Goal: Task Accomplishment & Management: Use online tool/utility

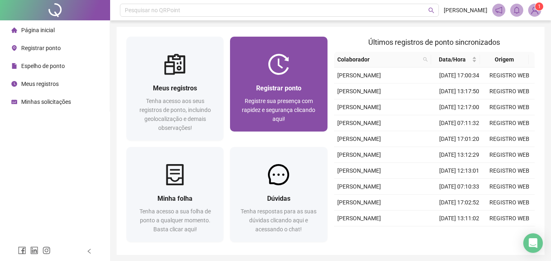
click at [276, 83] on div "Registrar ponto Registre sua presença com rapidez e segurança clicando aqui!" at bounding box center [278, 103] width 97 height 57
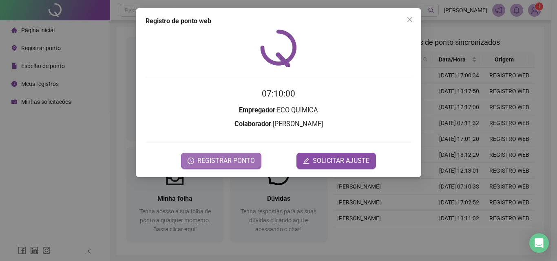
click at [222, 163] on span "REGISTRAR PONTO" at bounding box center [225, 161] width 57 height 10
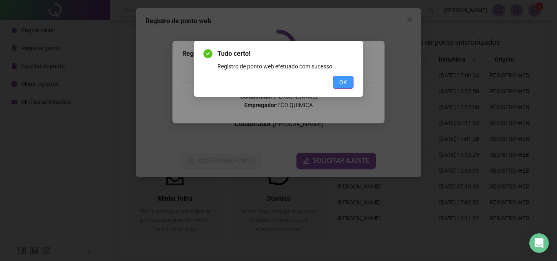
click at [345, 83] on span "OK" at bounding box center [343, 82] width 8 height 9
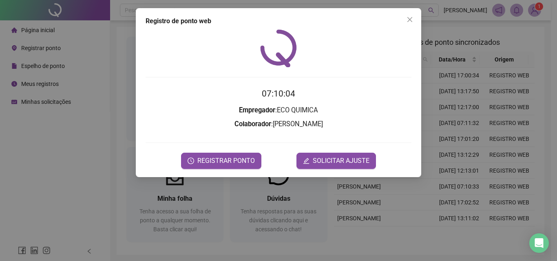
click at [537, 9] on div "Registro de ponto web 07:10:04 Empregador : ECO QUIMICA Colaborador : [PERSON_N…" at bounding box center [278, 130] width 557 height 261
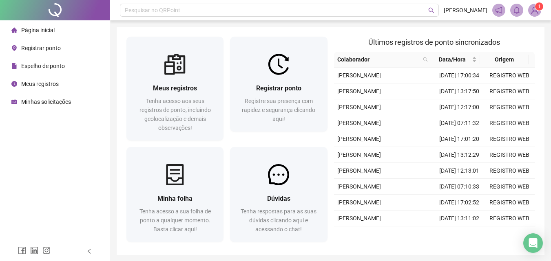
click at [537, 9] on sup "1" at bounding box center [539, 6] width 8 height 8
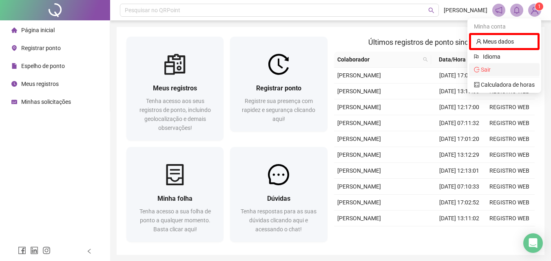
click at [513, 68] on span "Sair" at bounding box center [504, 69] width 61 height 9
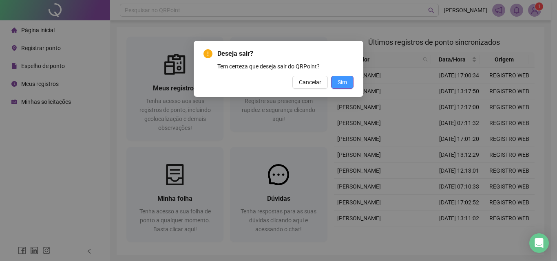
click at [342, 80] on span "Sim" at bounding box center [342, 82] width 9 height 9
